Goal: Transaction & Acquisition: Purchase product/service

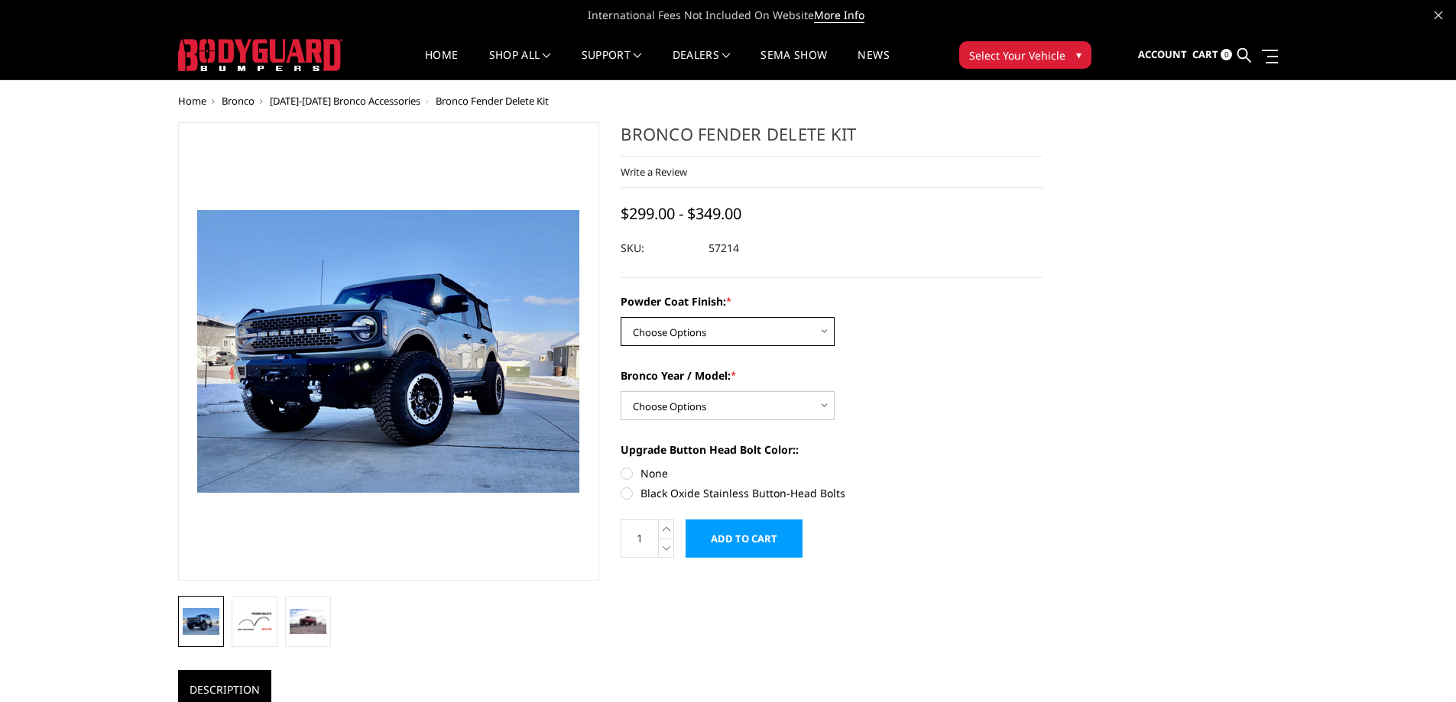
click at [783, 325] on select "Choose Options Bare Metal Textured Black Powder Coat" at bounding box center [728, 331] width 214 height 29
select select "4046"
click at [621, 317] on select "Choose Options Bare Metal Textured Black Powder Coat" at bounding box center [728, 331] width 214 height 29
click at [763, 404] on select "Choose Options 2021-25 Bronco Standard 2021-25 Bronco Raptor 2022-25 Bronco Eve…" at bounding box center [728, 405] width 214 height 29
select select "4044"
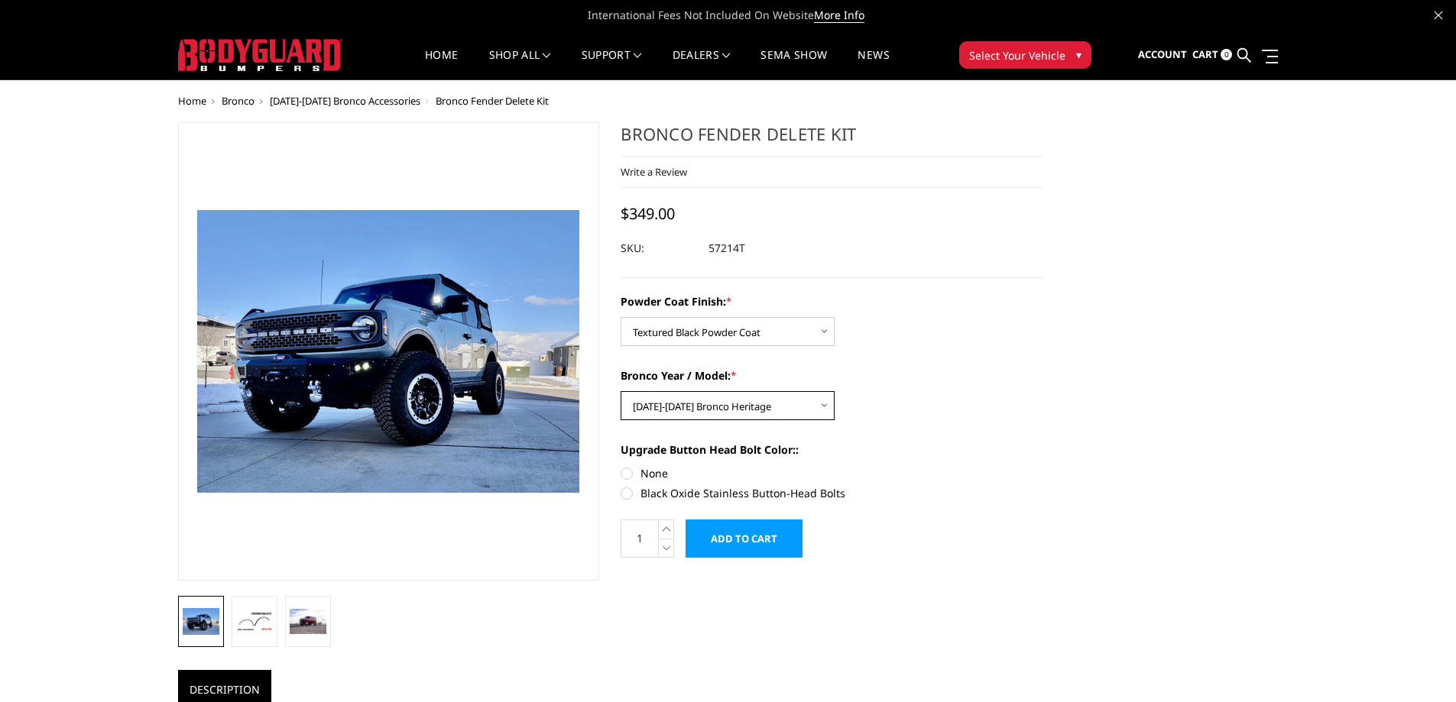
click at [621, 391] on select "Choose Options 2021-25 Bronco Standard 2021-25 Bronco Raptor 2022-25 Bronco Eve…" at bounding box center [728, 405] width 214 height 29
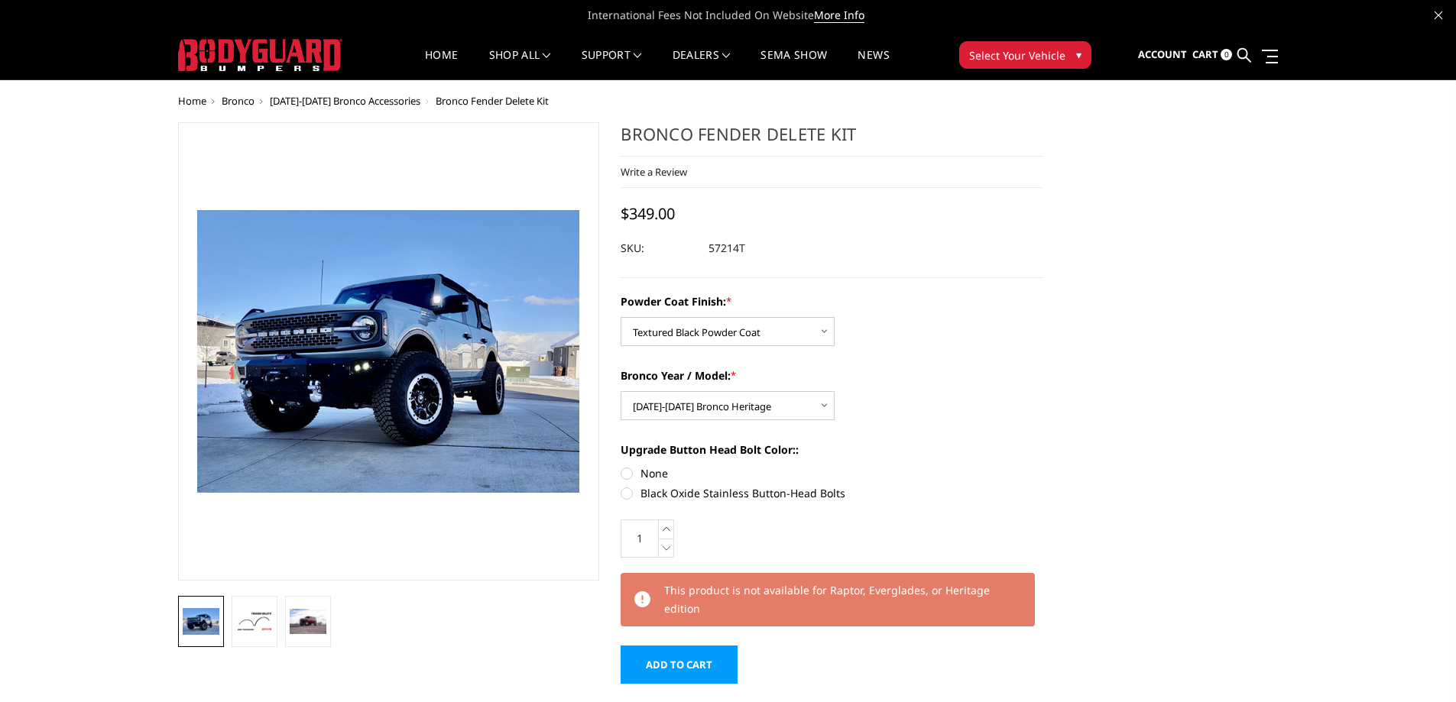
click at [625, 492] on label "Black Oxide Stainless Button-Head Bolts" at bounding box center [832, 493] width 422 height 16
click at [1042, 466] on input "Black Oxide Stainless Button-Head Bolts" at bounding box center [1042, 465] width 1 height 1
radio input "true"
click at [823, 405] on select "Choose Options 2021-25 Bronco Standard 2021-25 Bronco Raptor 2022-25 Bronco Eve…" at bounding box center [728, 405] width 214 height 29
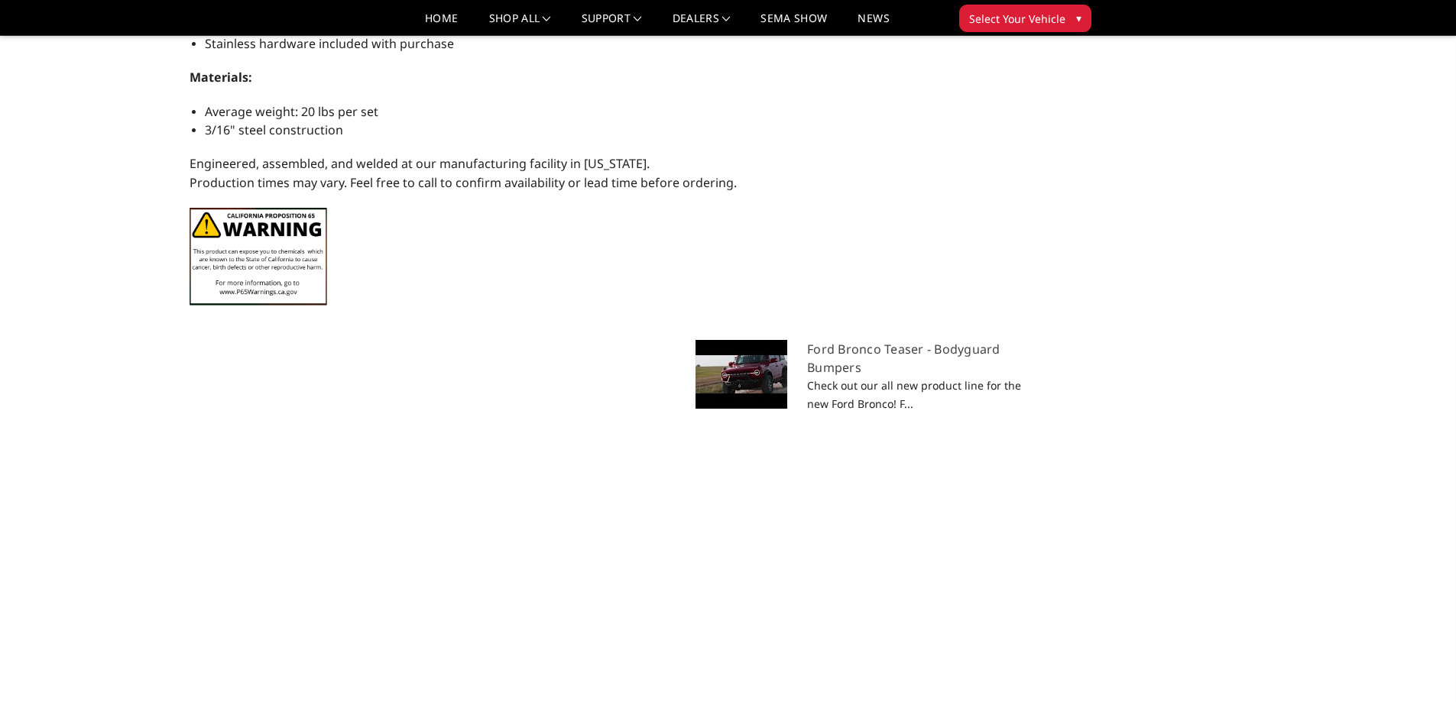
scroll to position [917, 0]
